Goal: Task Accomplishment & Management: Complete application form

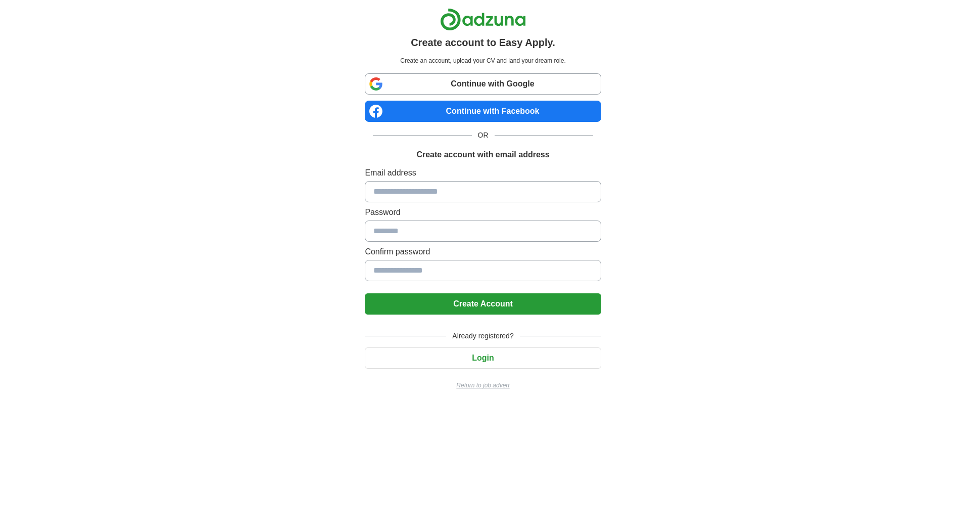
click at [513, 81] on link "Continue with Google" at bounding box center [483, 83] width 236 height 21
click at [479, 190] on input at bounding box center [483, 191] width 236 height 21
type input "**********"
click at [445, 225] on input at bounding box center [483, 230] width 236 height 21
